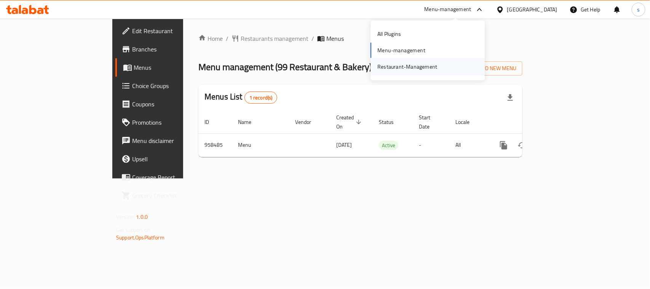
click at [442, 65] on div "Restaurant-Management" at bounding box center [407, 67] width 72 height 18
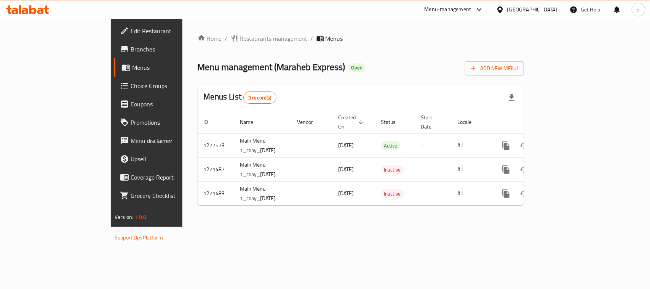
click at [506, 8] on div at bounding box center [501, 9] width 11 height 8
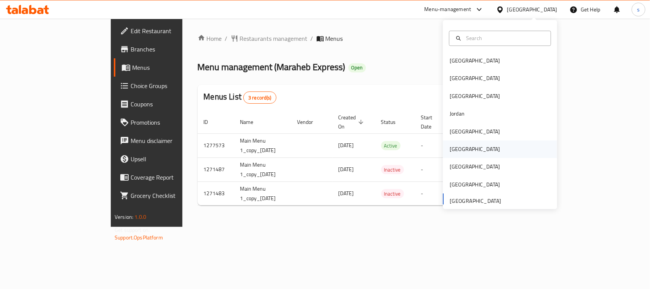
click at [452, 150] on div "[GEOGRAPHIC_DATA]" at bounding box center [475, 149] width 50 height 8
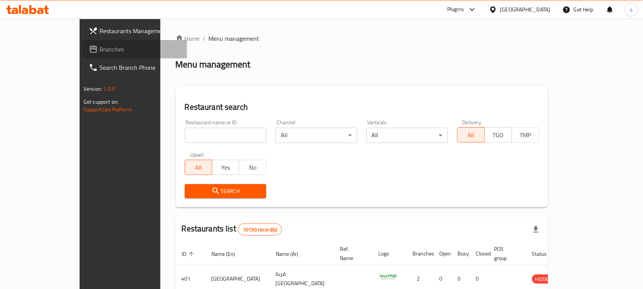
click at [99, 52] on span "Branches" at bounding box center [140, 49] width 82 height 9
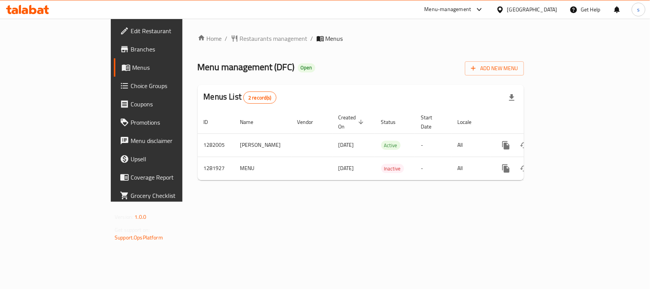
click at [541, 16] on div "[GEOGRAPHIC_DATA]" at bounding box center [527, 9] width 74 height 18
click at [545, 9] on div "[GEOGRAPHIC_DATA]" at bounding box center [532, 9] width 50 height 8
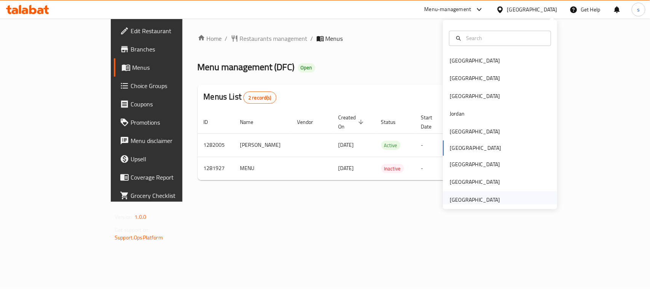
click at [465, 198] on div "[GEOGRAPHIC_DATA]" at bounding box center [475, 199] width 50 height 8
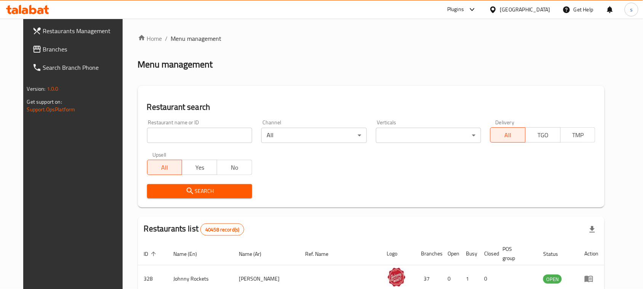
click at [34, 50] on div at bounding box center [321, 144] width 643 height 289
click at [43, 50] on span "Branches" at bounding box center [84, 49] width 82 height 9
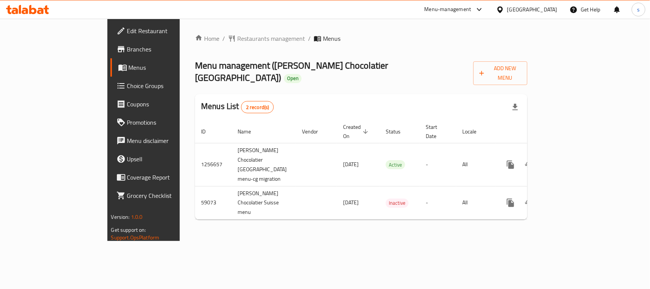
click at [528, 8] on div "[GEOGRAPHIC_DATA]" at bounding box center [532, 9] width 50 height 8
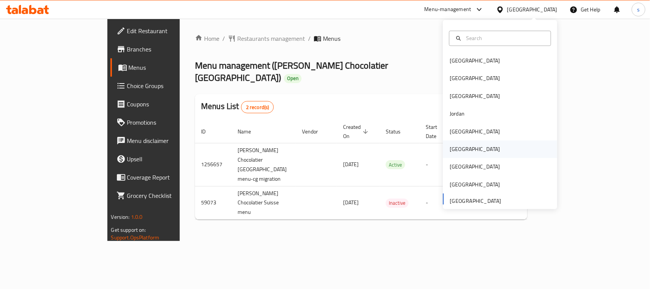
click at [451, 145] on div "[GEOGRAPHIC_DATA]" at bounding box center [475, 149] width 50 height 8
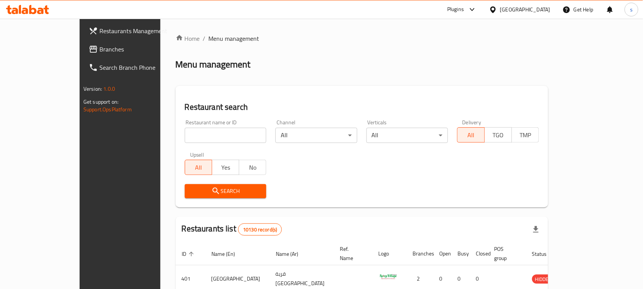
click at [99, 46] on span "Branches" at bounding box center [140, 49] width 82 height 9
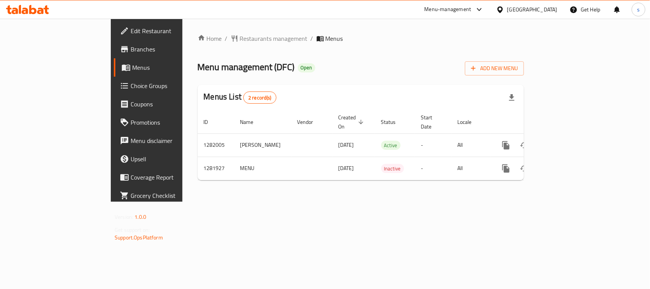
click at [504, 7] on icon at bounding box center [500, 10] width 8 height 8
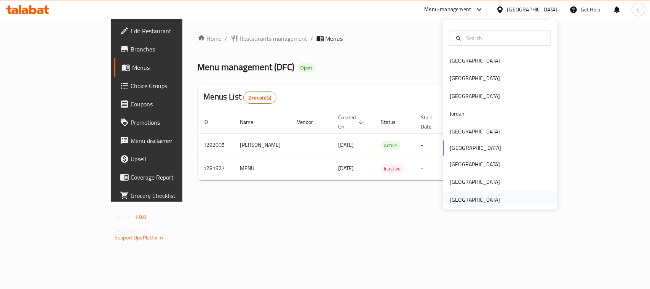
click at [461, 200] on div "[GEOGRAPHIC_DATA]" at bounding box center [475, 199] width 50 height 8
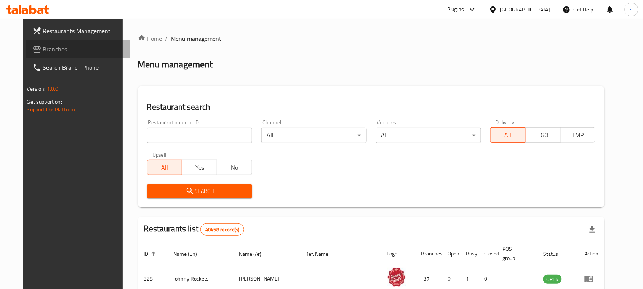
click at [43, 48] on span "Branches" at bounding box center [84, 49] width 82 height 9
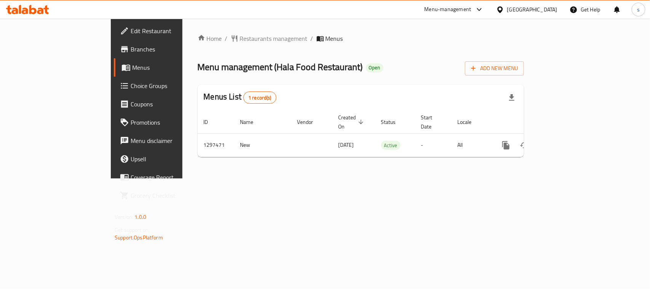
click at [511, 11] on div "[GEOGRAPHIC_DATA]" at bounding box center [532, 9] width 50 height 8
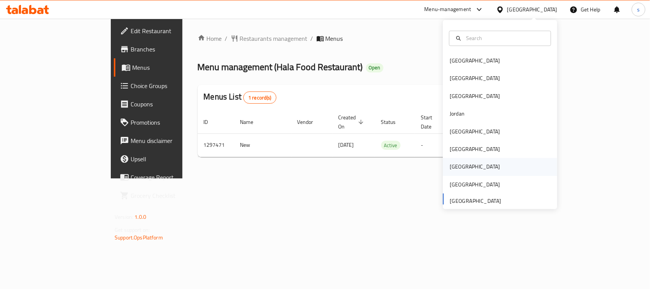
click at [450, 170] on div "[GEOGRAPHIC_DATA]" at bounding box center [475, 167] width 50 height 8
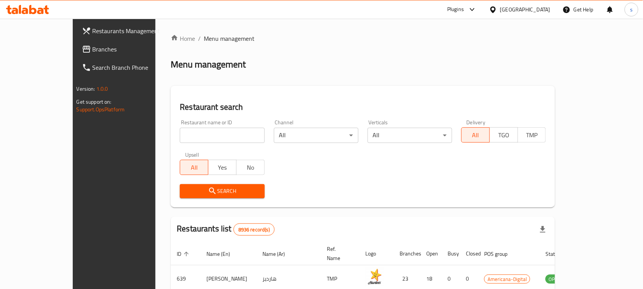
click at [88, 155] on div "Restaurants Management Branches Search Branch Phone Version: 1.0.0 Get support …" at bounding box center [126, 163] width 107 height 289
click at [93, 50] on span "Branches" at bounding box center [134, 49] width 82 height 9
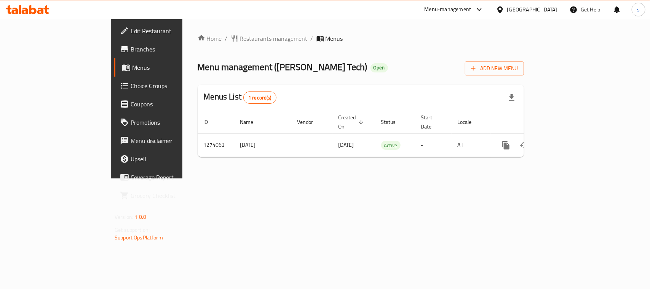
click at [532, 6] on div "[GEOGRAPHIC_DATA]" at bounding box center [527, 9] width 74 height 18
click at [504, 6] on icon at bounding box center [500, 10] width 8 height 8
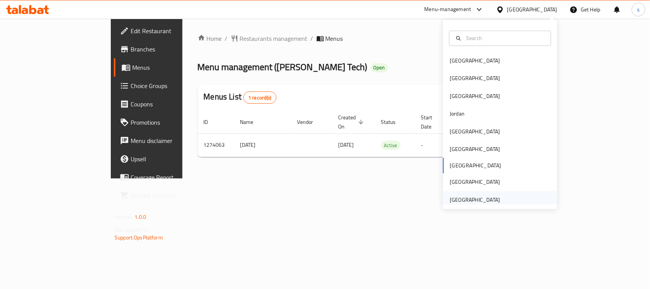
click at [469, 202] on div "[GEOGRAPHIC_DATA]" at bounding box center [475, 199] width 50 height 8
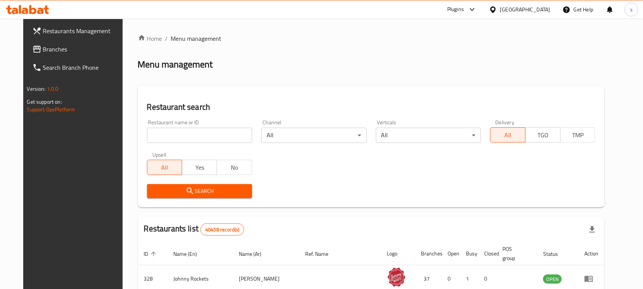
click at [43, 51] on span "Branches" at bounding box center [84, 49] width 82 height 9
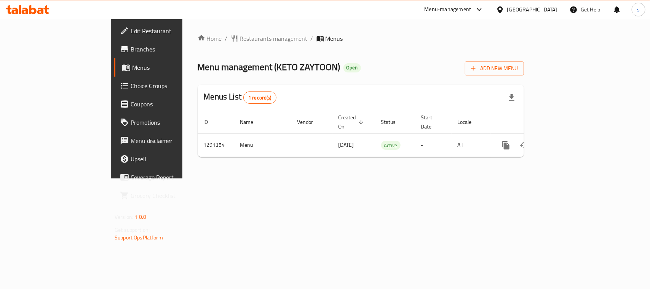
click at [505, 5] on div at bounding box center [501, 9] width 11 height 8
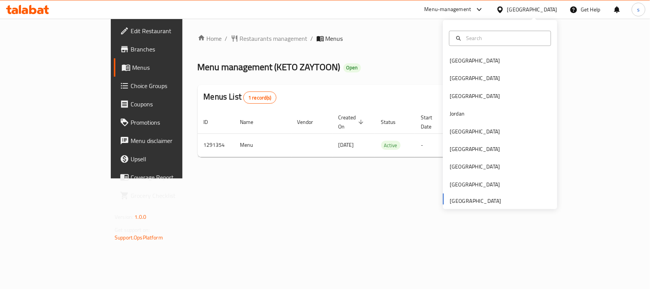
click at [463, 203] on div "[GEOGRAPHIC_DATA] [GEOGRAPHIC_DATA] [GEOGRAPHIC_DATA] [GEOGRAPHIC_DATA] [GEOGRA…" at bounding box center [500, 130] width 114 height 157
click at [384, 178] on div "Home / Restaurants management / Menus Menu management ( KETO ZAYTOON ) Open Add…" at bounding box center [360, 99] width 357 height 160
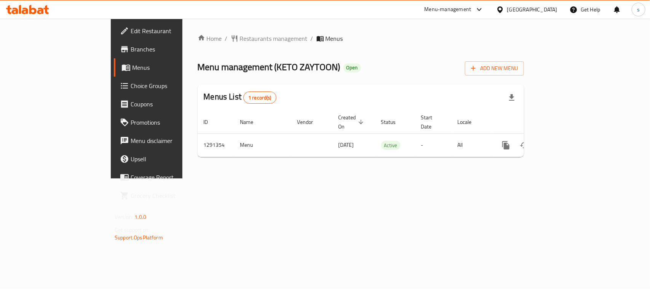
click at [451, 13] on div "Menu-management" at bounding box center [448, 9] width 47 height 9
click at [416, 65] on div "Restaurant-Management" at bounding box center [407, 66] width 60 height 8
click at [131, 181] on span "Coverage Report" at bounding box center [172, 177] width 83 height 9
click at [507, 11] on div at bounding box center [501, 9] width 11 height 8
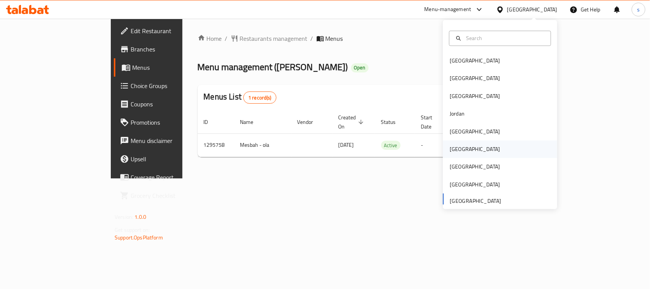
click at [454, 149] on div "[GEOGRAPHIC_DATA]" at bounding box center [475, 149] width 50 height 8
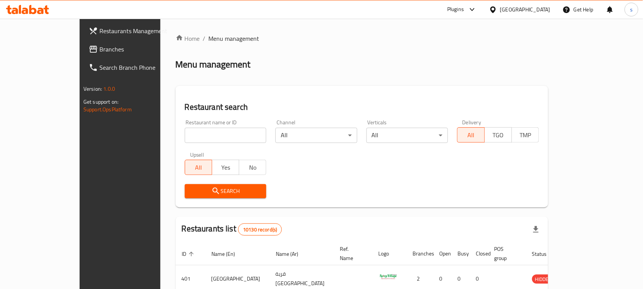
click at [99, 50] on span "Branches" at bounding box center [140, 49] width 82 height 9
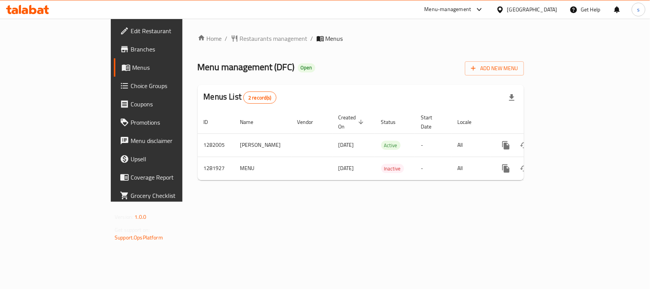
click at [504, 10] on icon at bounding box center [500, 10] width 8 height 8
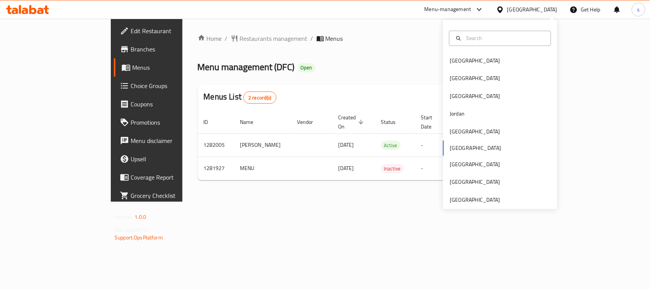
click at [449, 150] on div "Bahrain Egypt Iraq Jordan Kuwait Oman Qatar Saudi Arabia United Arab Emirates" at bounding box center [500, 130] width 114 height 157
click at [450, 167] on div "Qatar" at bounding box center [475, 164] width 50 height 8
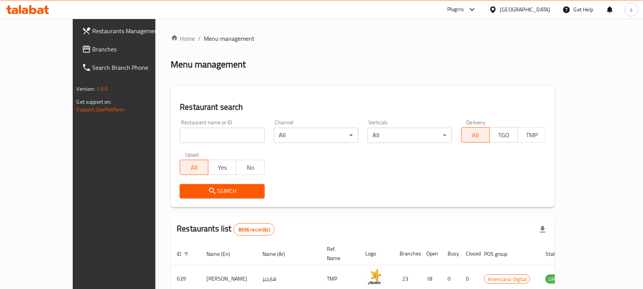
click at [93, 52] on span "Branches" at bounding box center [134, 49] width 82 height 9
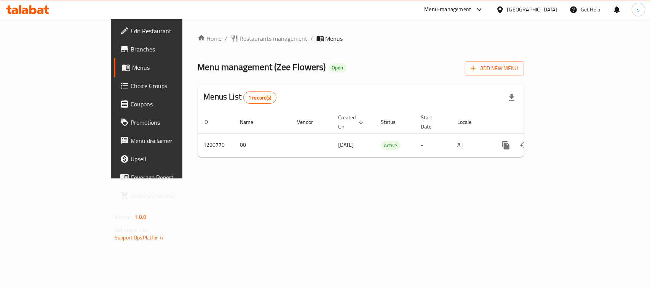
click at [547, 12] on div "[GEOGRAPHIC_DATA]" at bounding box center [532, 9] width 50 height 8
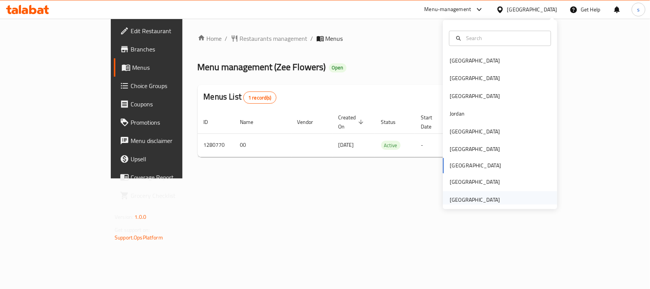
click at [473, 201] on div "[GEOGRAPHIC_DATA]" at bounding box center [475, 199] width 50 height 8
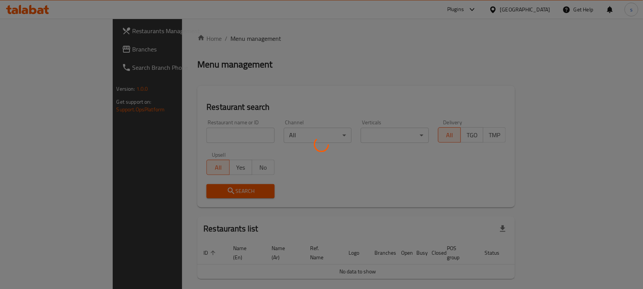
click at [27, 49] on div at bounding box center [321, 144] width 643 height 289
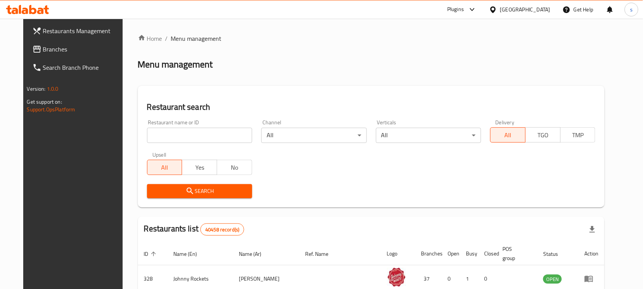
click at [43, 49] on span "Branches" at bounding box center [84, 49] width 82 height 9
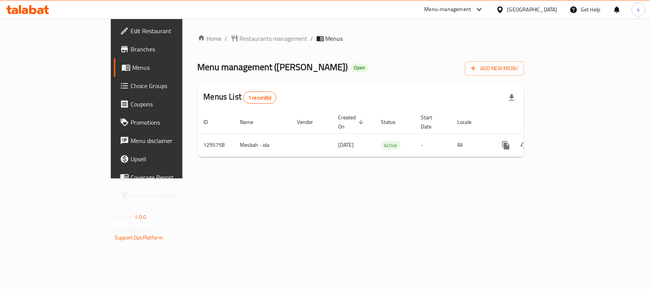
click at [482, 11] on icon at bounding box center [479, 9] width 9 height 9
click at [414, 67] on div "Restaurant-Management" at bounding box center [407, 66] width 60 height 8
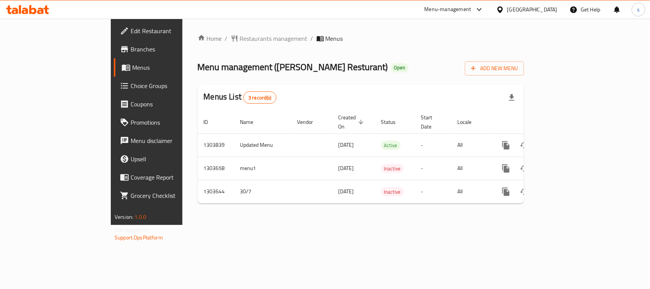
click at [483, 8] on icon at bounding box center [479, 9] width 9 height 9
click at [417, 71] on div "Restaurant-Management" at bounding box center [407, 67] width 72 height 18
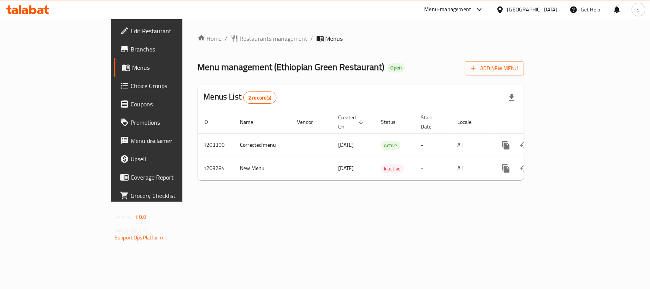
click at [478, 12] on icon at bounding box center [479, 9] width 9 height 9
click at [432, 66] on div "Restaurant-Management" at bounding box center [407, 66] width 60 height 8
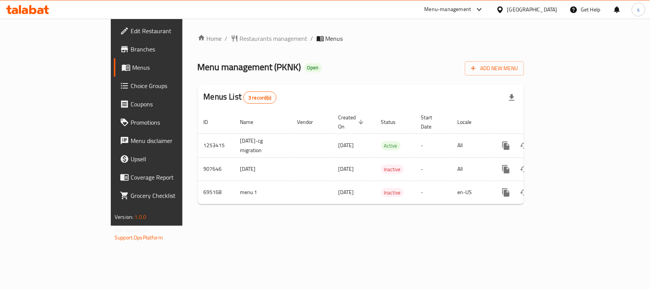
click at [517, 11] on div "[GEOGRAPHIC_DATA]" at bounding box center [532, 9] width 50 height 8
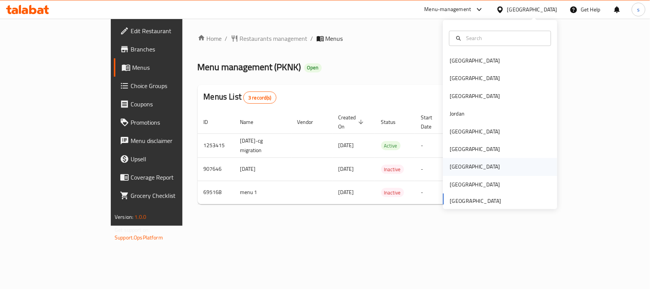
click at [450, 164] on div "[GEOGRAPHIC_DATA]" at bounding box center [475, 167] width 50 height 8
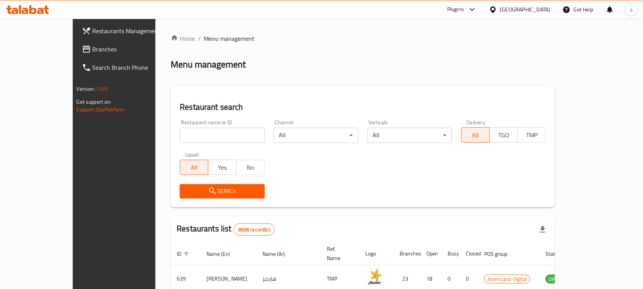
click at [93, 52] on span "Branches" at bounding box center [134, 49] width 82 height 9
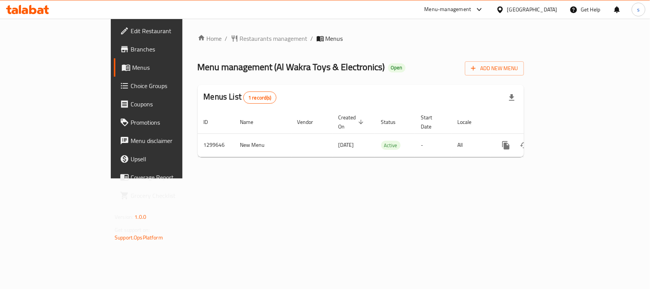
click at [550, 13] on div "[GEOGRAPHIC_DATA]" at bounding box center [532, 9] width 50 height 8
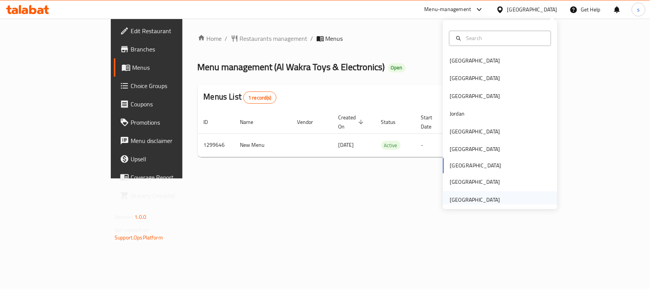
click at [467, 200] on div "[GEOGRAPHIC_DATA]" at bounding box center [475, 199] width 50 height 8
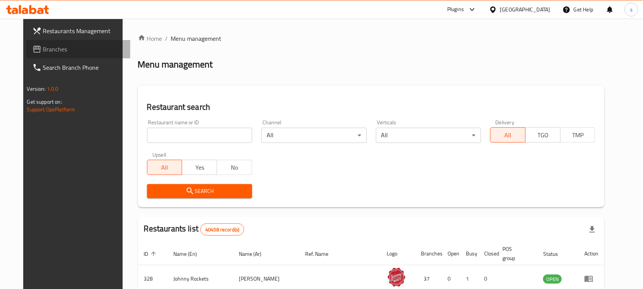
click at [43, 53] on span "Branches" at bounding box center [84, 49] width 82 height 9
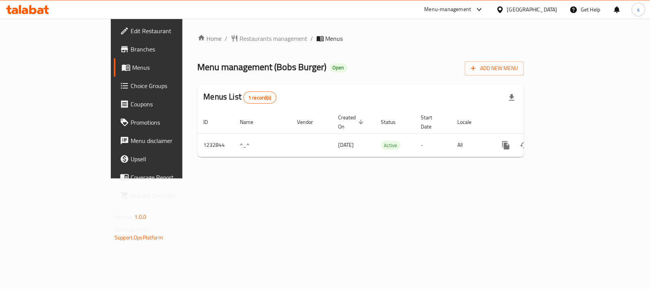
click at [481, 11] on icon at bounding box center [479, 9] width 9 height 9
click at [431, 64] on div "Restaurant-Management" at bounding box center [407, 66] width 60 height 8
